Goal: Information Seeking & Learning: Learn about a topic

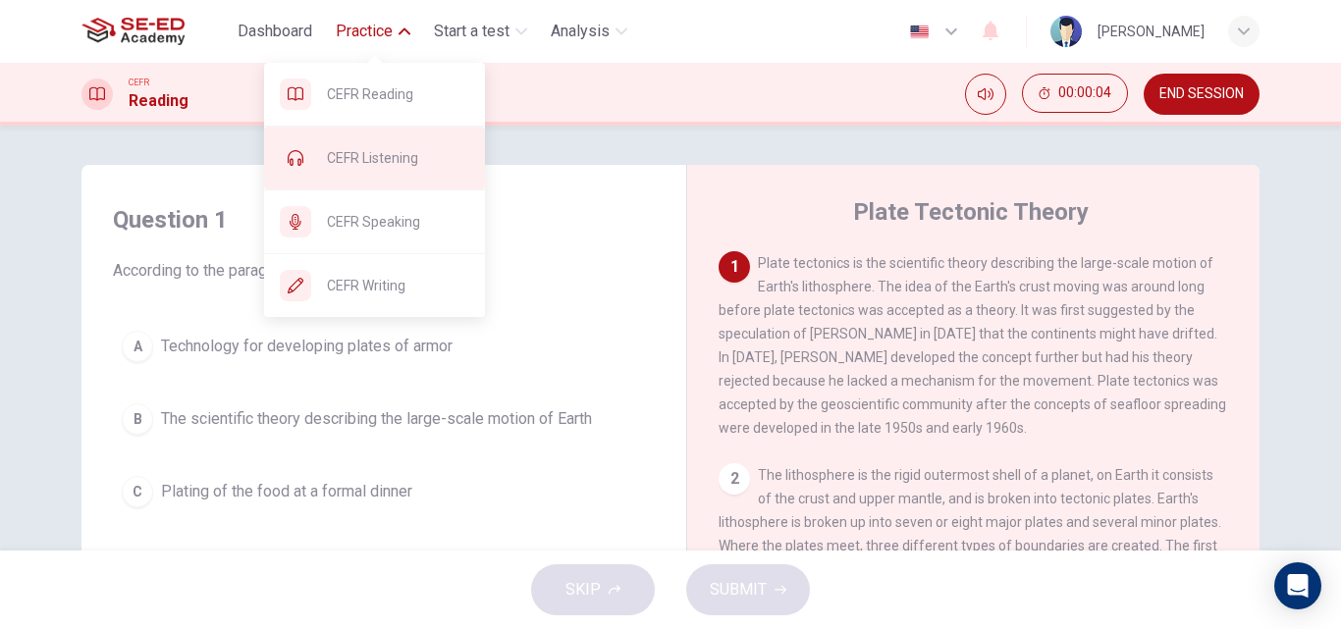
click at [438, 170] on div "CEFR Listening" at bounding box center [374, 158] width 221 height 63
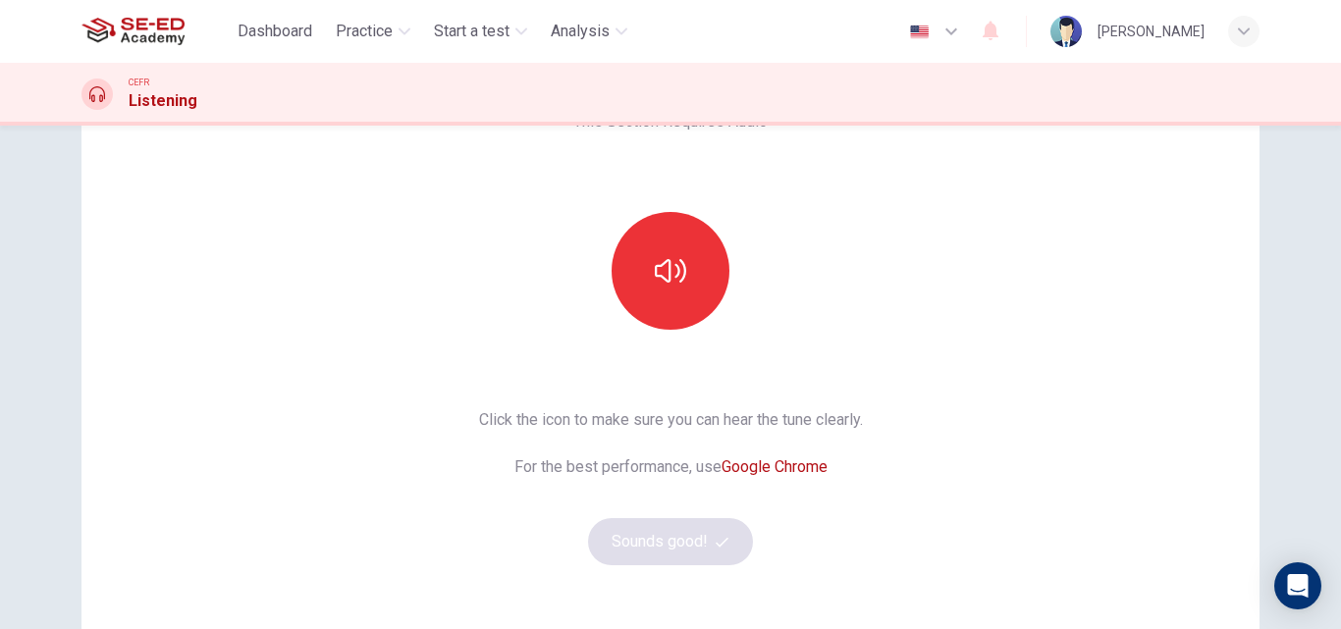
scroll to position [98, 0]
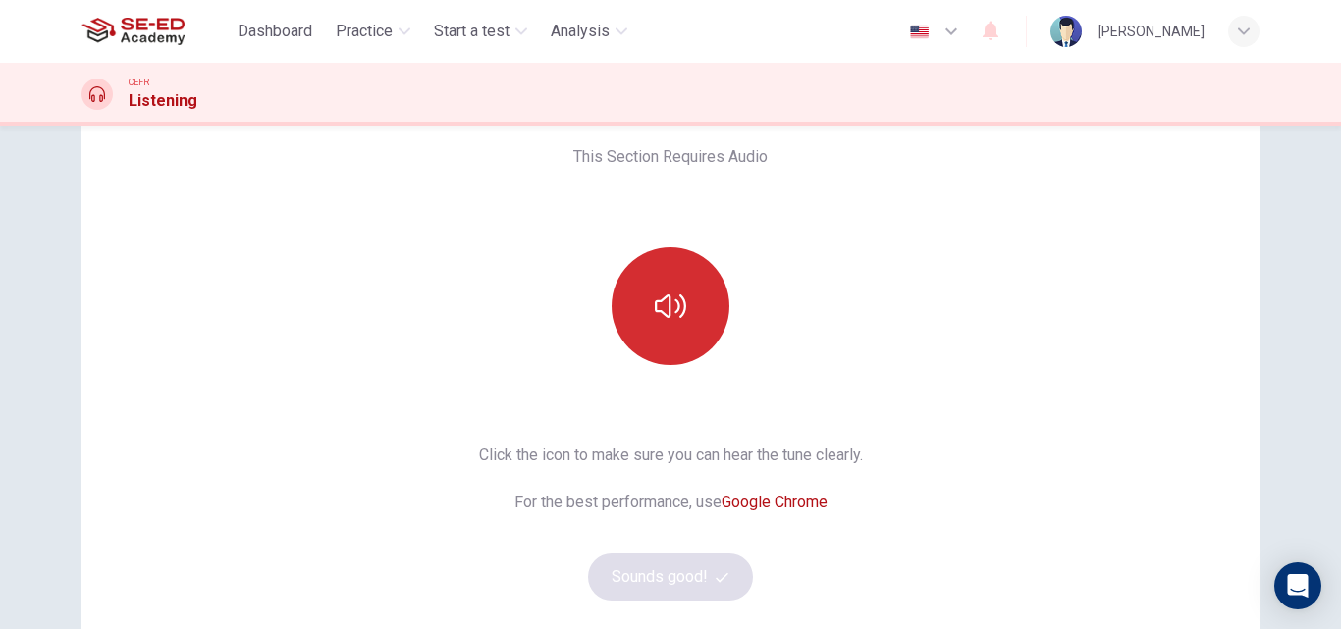
click at [710, 276] on button "button" at bounding box center [671, 306] width 118 height 118
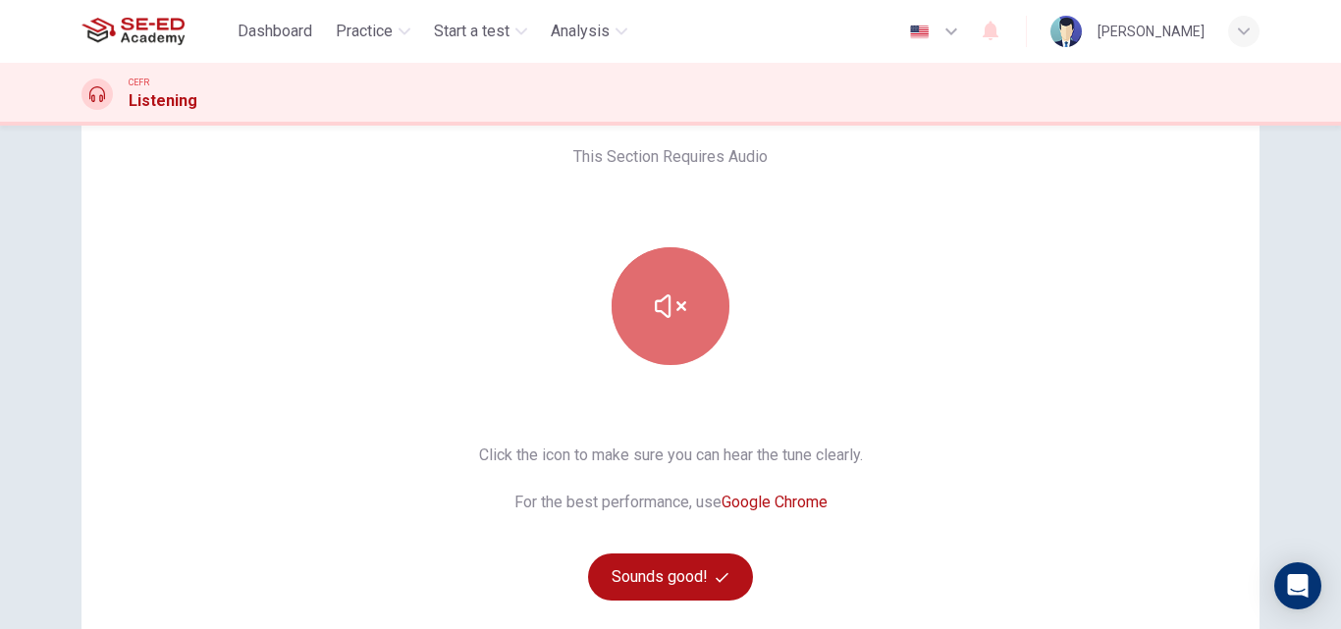
click at [705, 345] on button "button" at bounding box center [671, 306] width 118 height 118
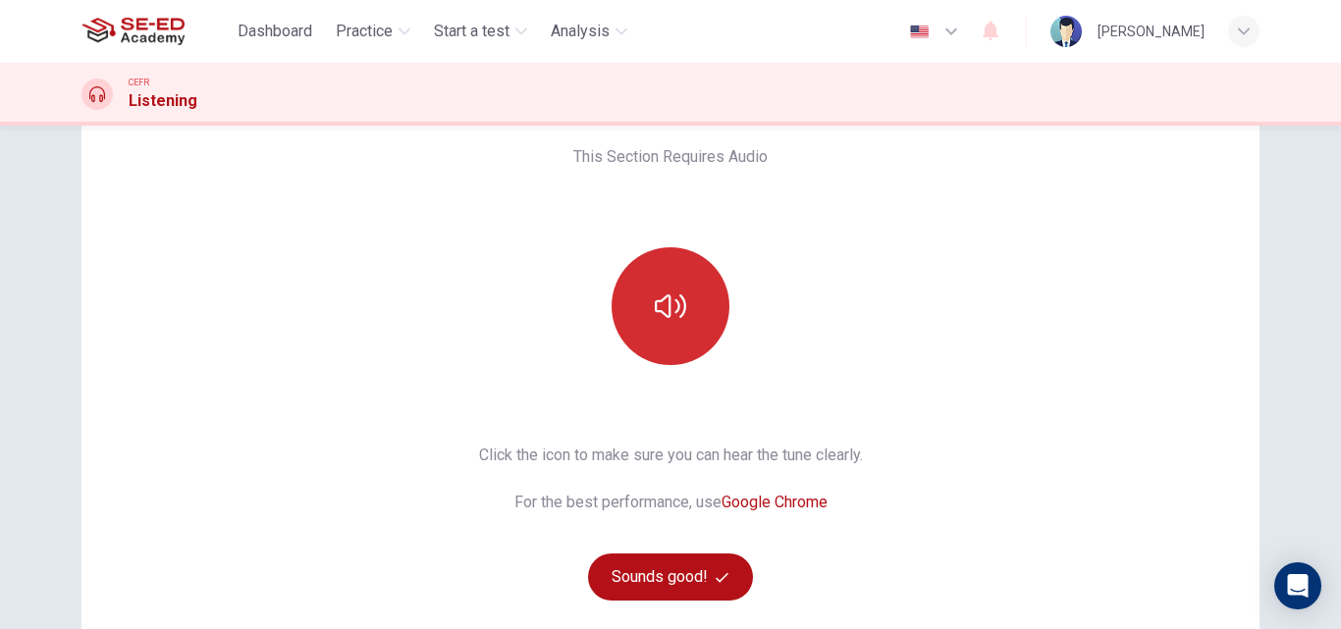
click at [717, 335] on button "button" at bounding box center [671, 306] width 118 height 118
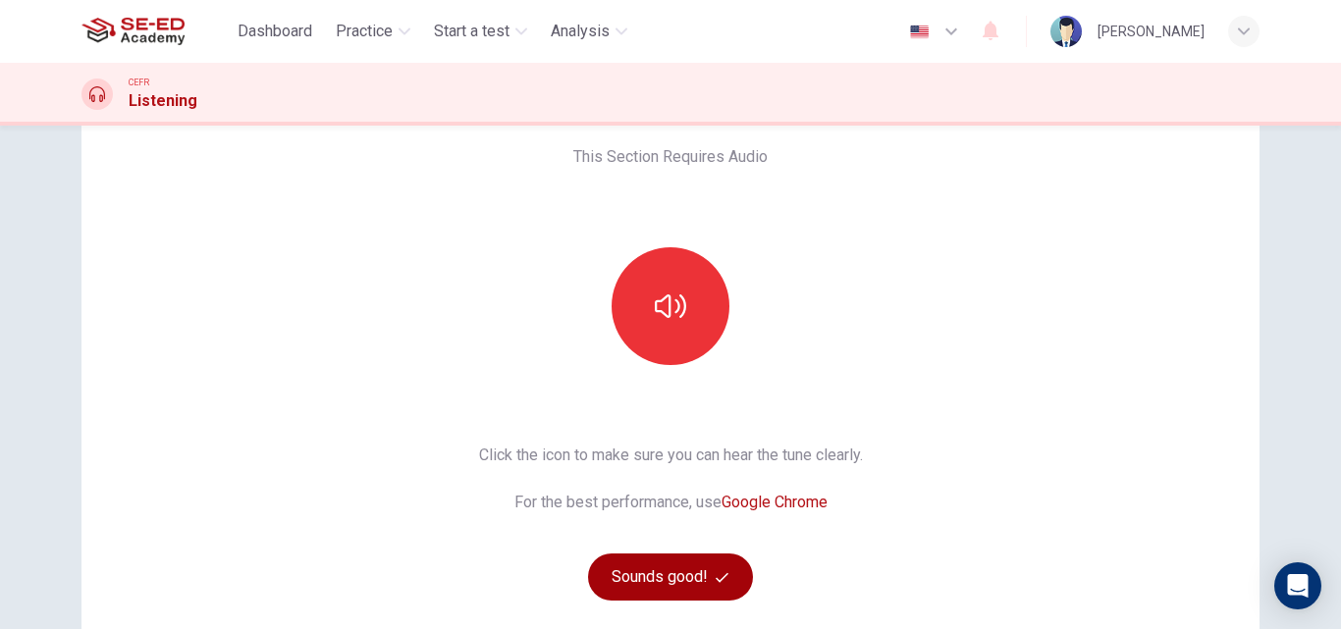
click at [672, 593] on button "Sounds good!" at bounding box center [670, 577] width 165 height 47
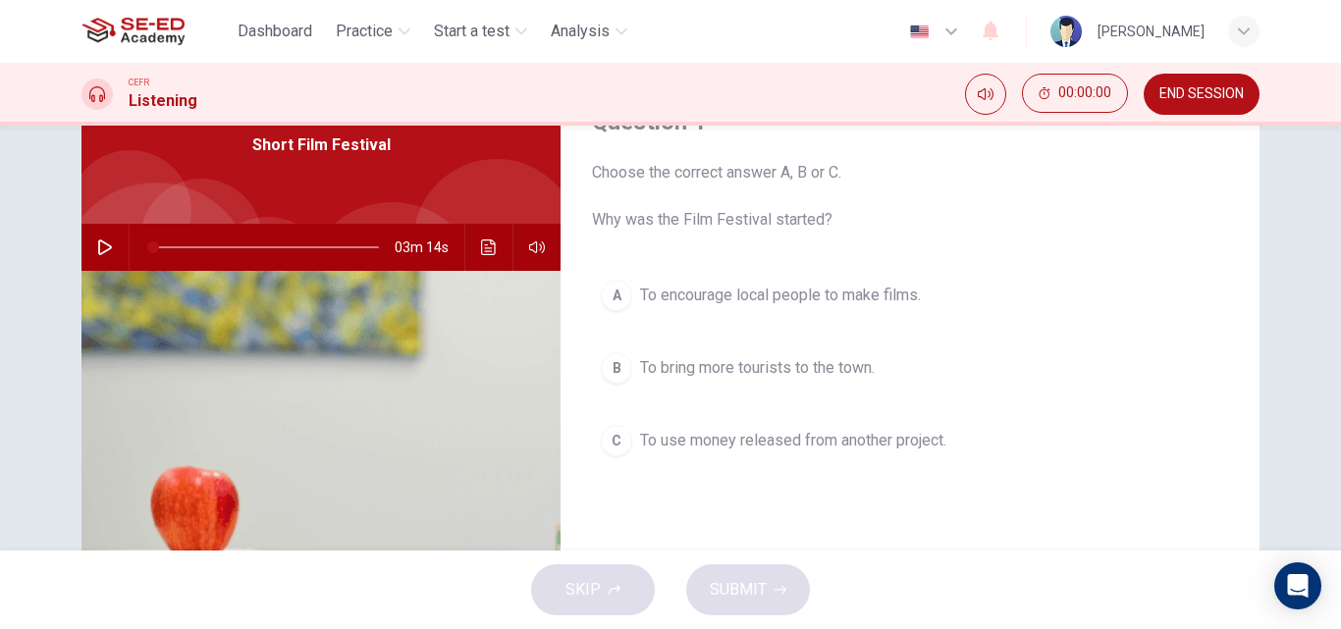
scroll to position [0, 0]
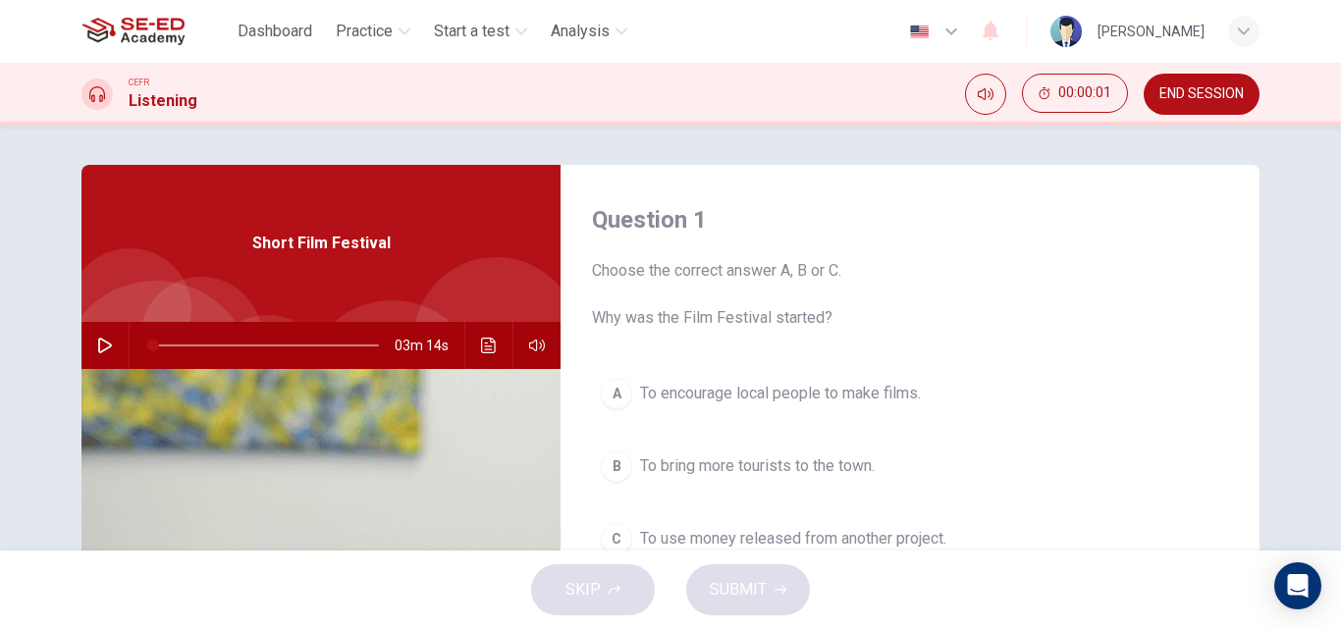
click at [97, 344] on icon "button" at bounding box center [105, 346] width 16 height 16
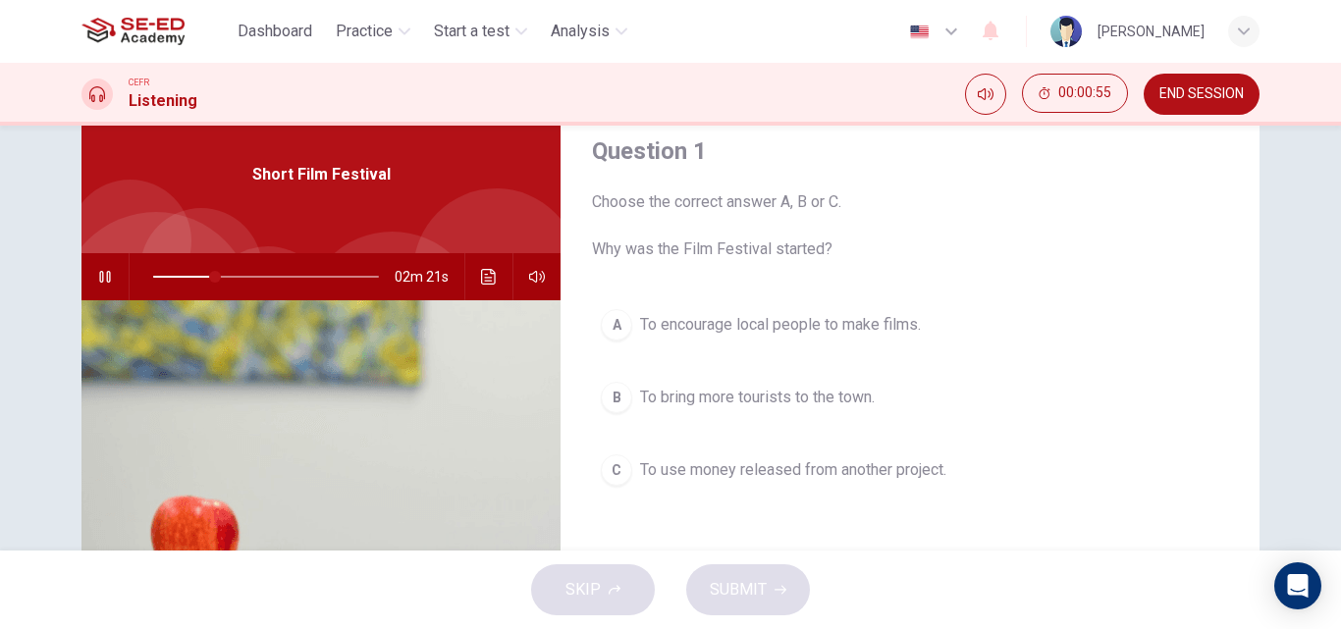
scroll to position [41, 0]
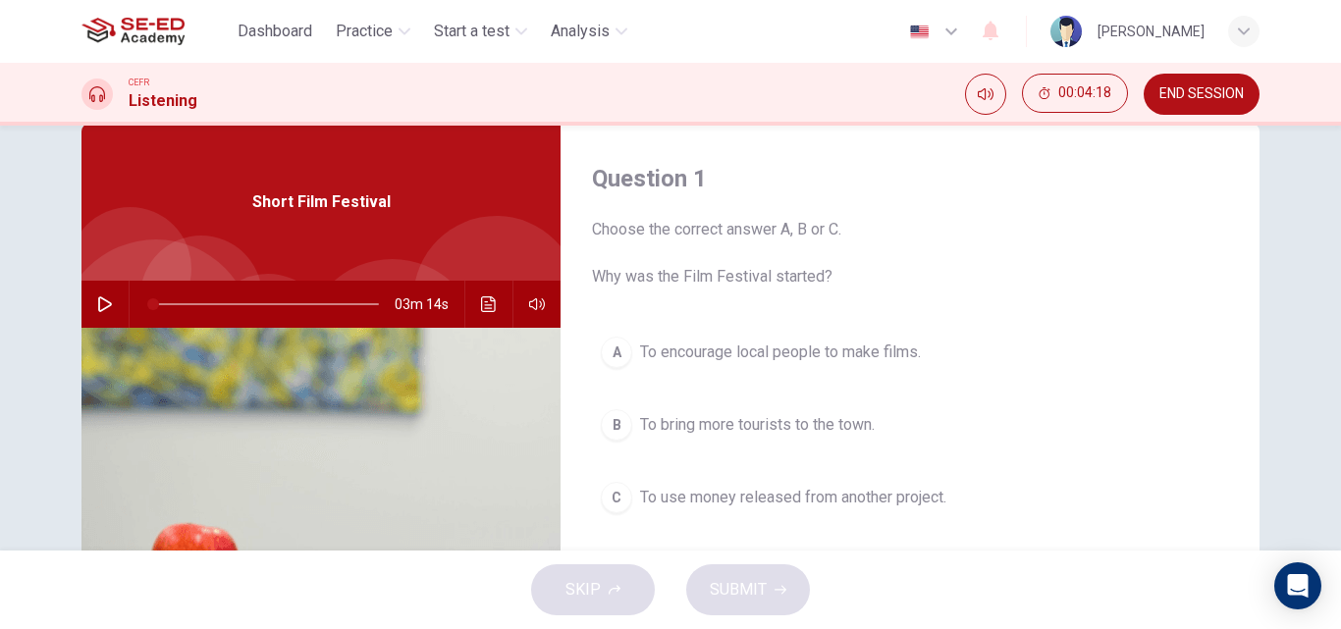
click at [619, 419] on div "B" at bounding box center [616, 424] width 31 height 31
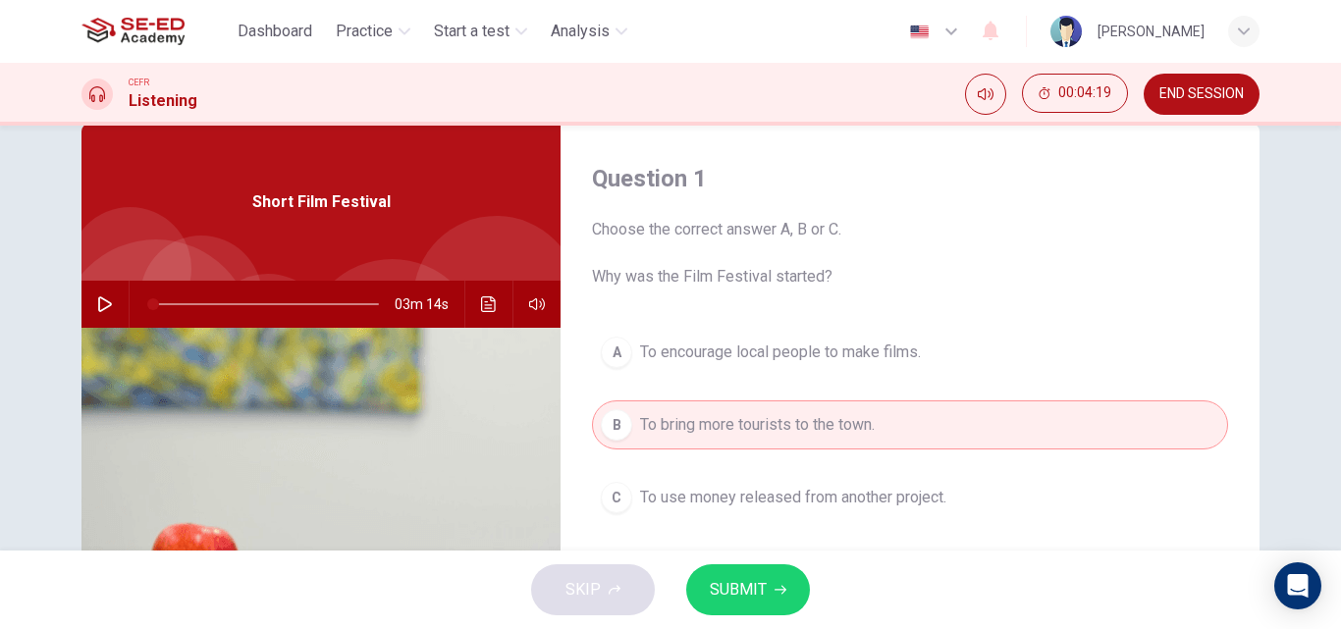
click at [798, 606] on button "SUBMIT" at bounding box center [748, 590] width 124 height 51
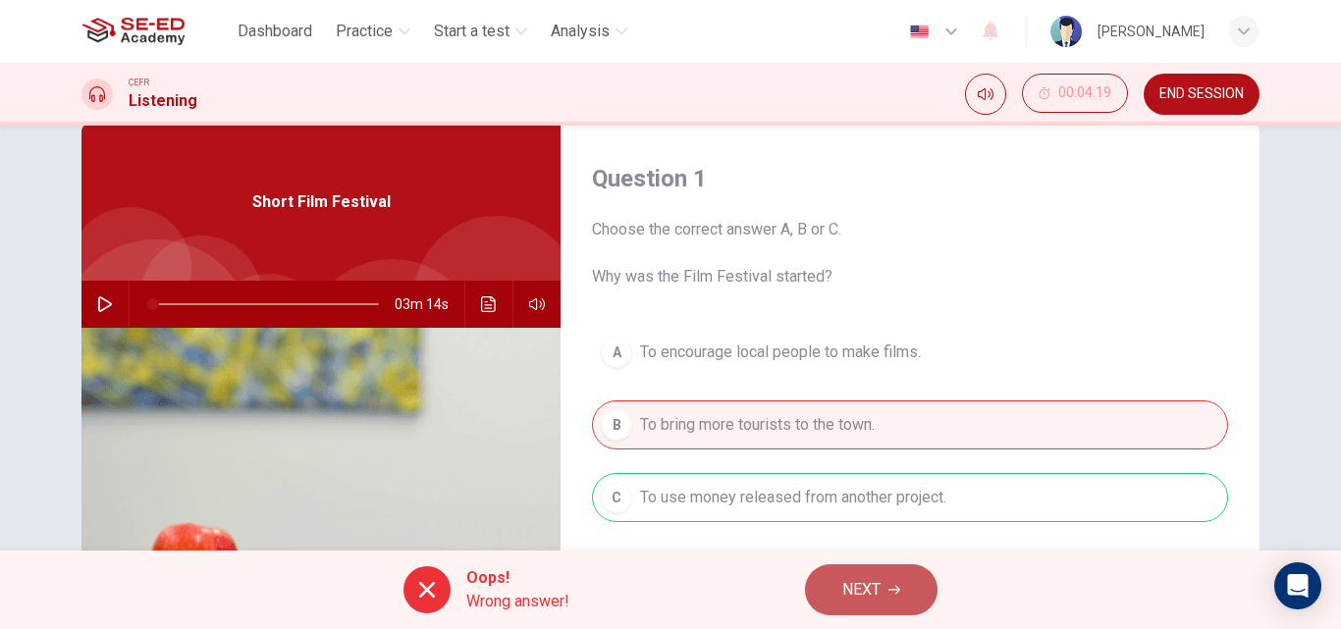
click at [858, 584] on span "NEXT" at bounding box center [862, 589] width 38 height 27
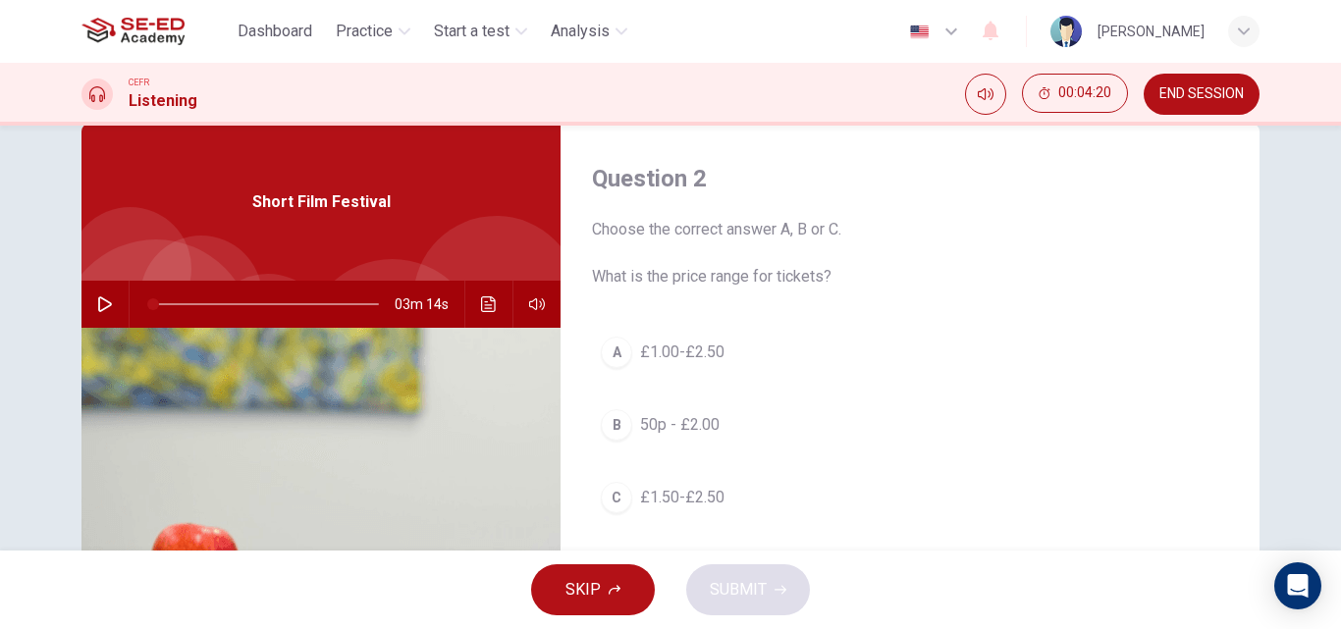
click at [101, 300] on icon "button" at bounding box center [105, 305] width 14 height 16
click at [97, 305] on icon "button" at bounding box center [105, 305] width 16 height 16
click at [410, 37] on button "Practice" at bounding box center [373, 31] width 90 height 35
click at [911, 401] on button "B 50p - £2.00" at bounding box center [910, 425] width 636 height 49
type input "3"
